Goal: Browse casually

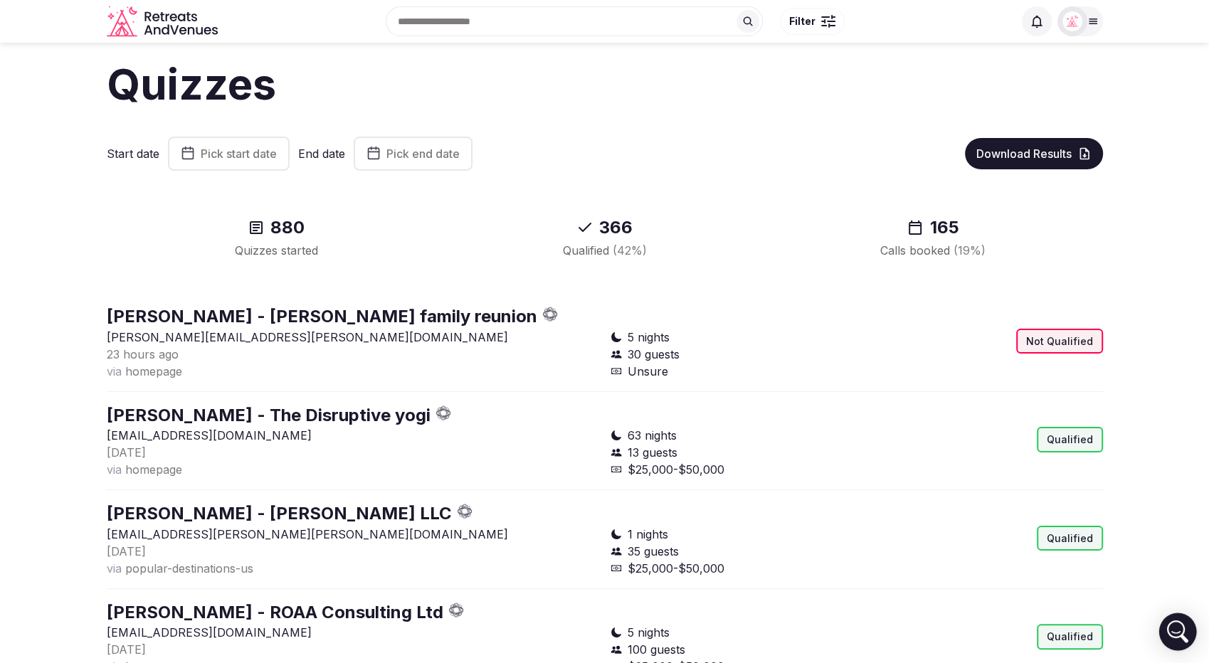
click at [1174, 633] on icon "Open Intercom Messenger" at bounding box center [1179, 636] width 17 height 11
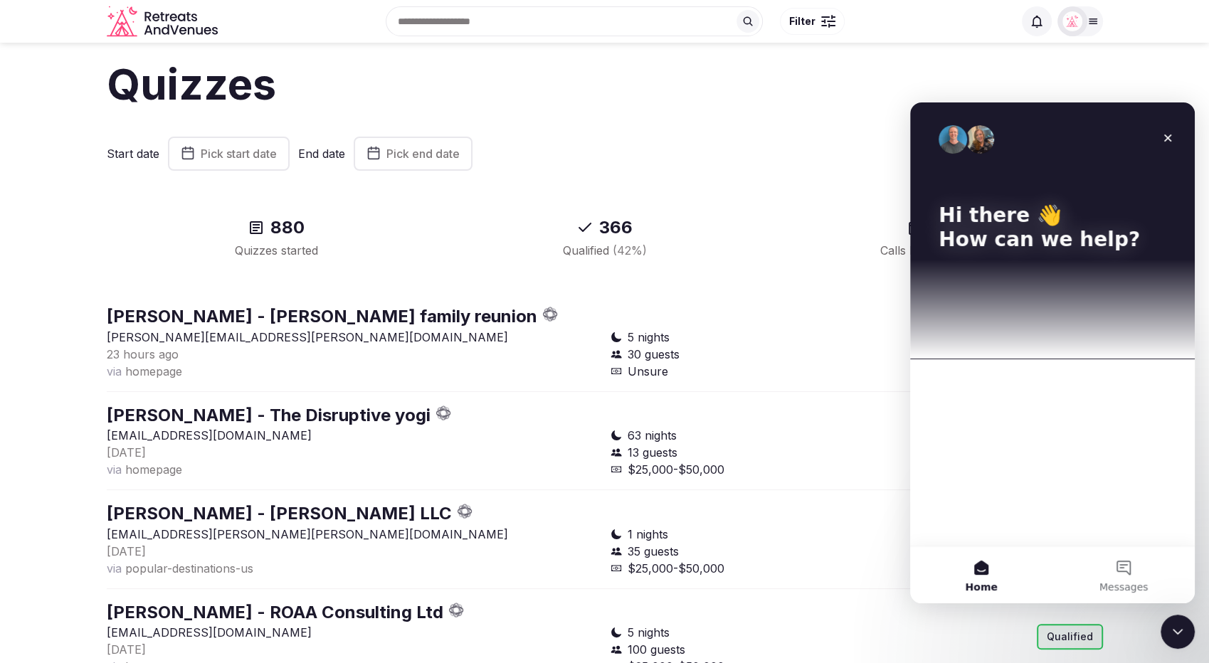
click at [1174, 632] on icon "Close Intercom Messenger" at bounding box center [1177, 631] width 17 height 17
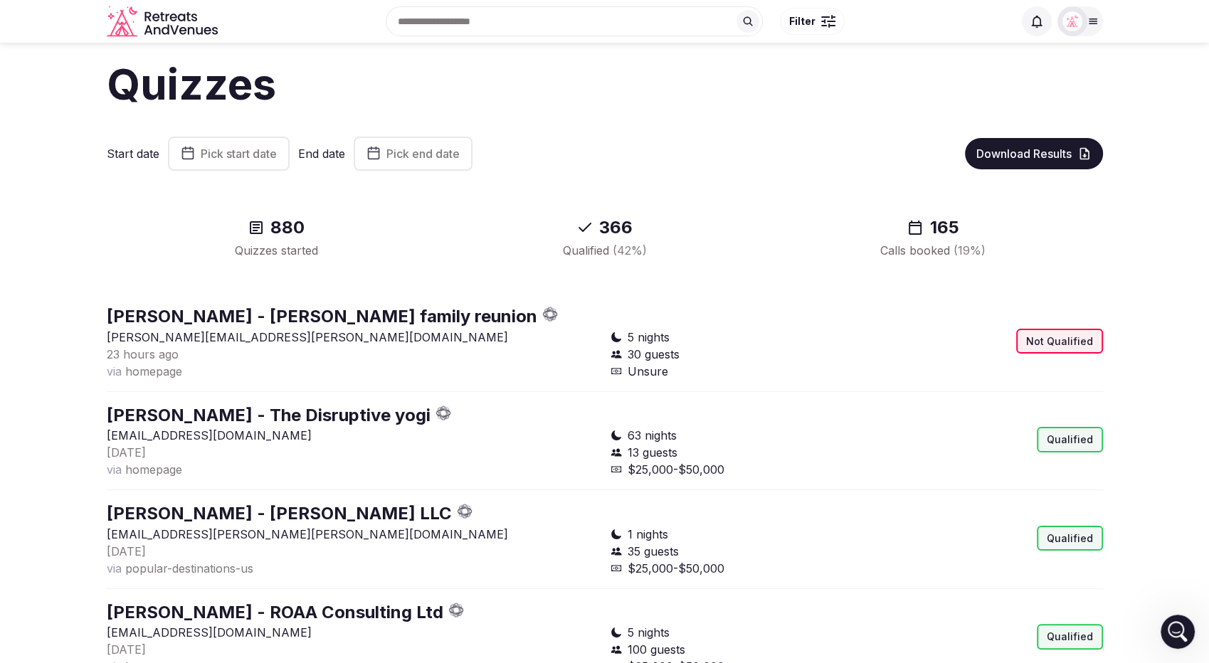
click at [1174, 632] on icon "Open Intercom Messenger" at bounding box center [1177, 631] width 23 height 23
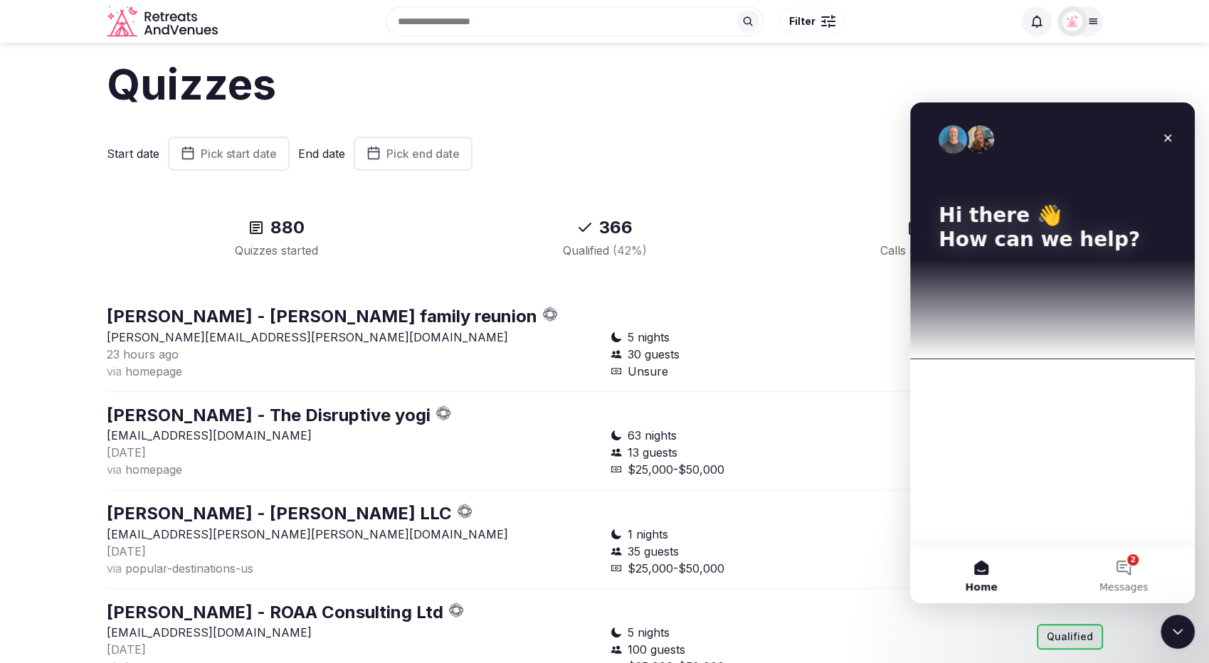
click at [1174, 632] on icon "Close Intercom Messenger" at bounding box center [1177, 631] width 17 height 17
